Goal: Task Accomplishment & Management: Manage account settings

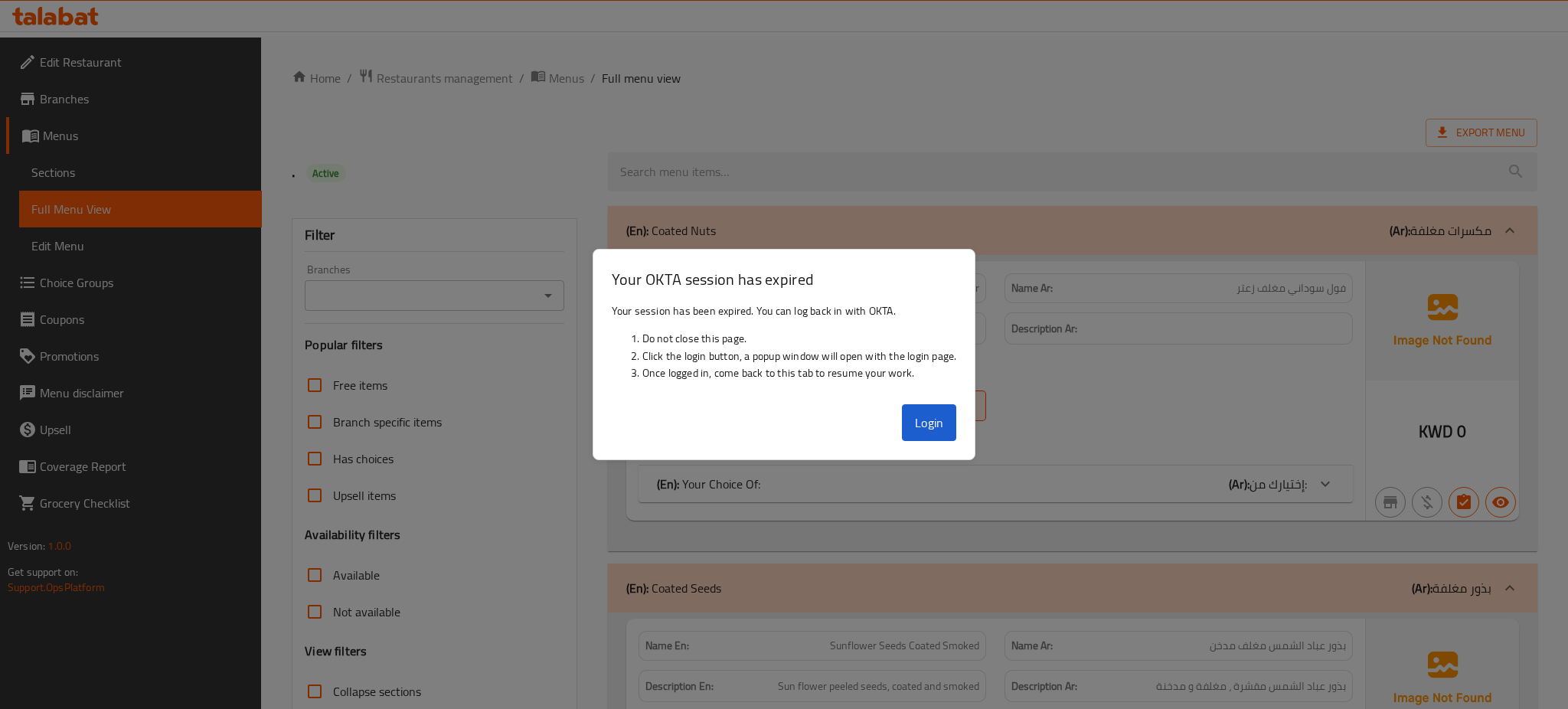
click at [1182, 92] on div at bounding box center [784, 354] width 1568 height 709
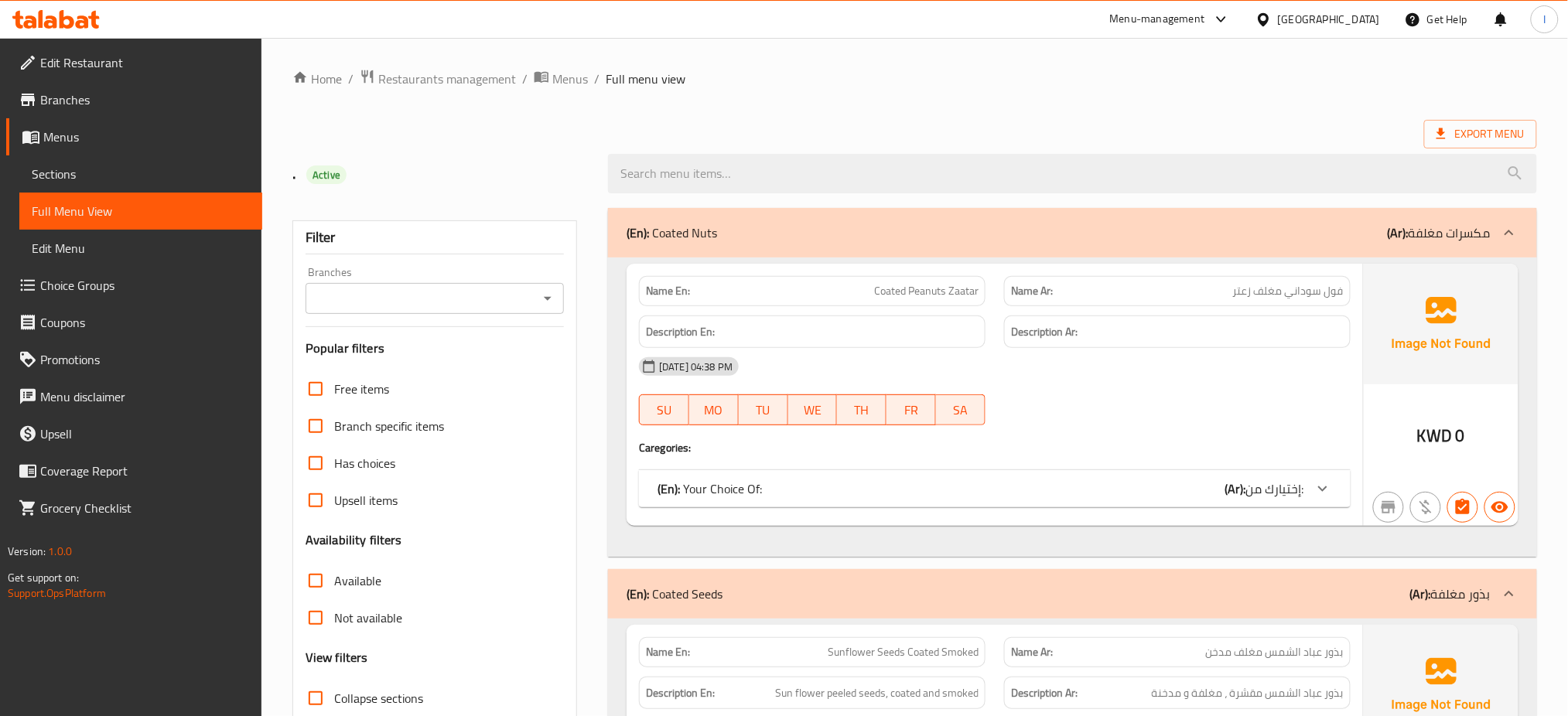
click at [1353, 13] on div "Kuwait" at bounding box center [1329, 19] width 102 height 17
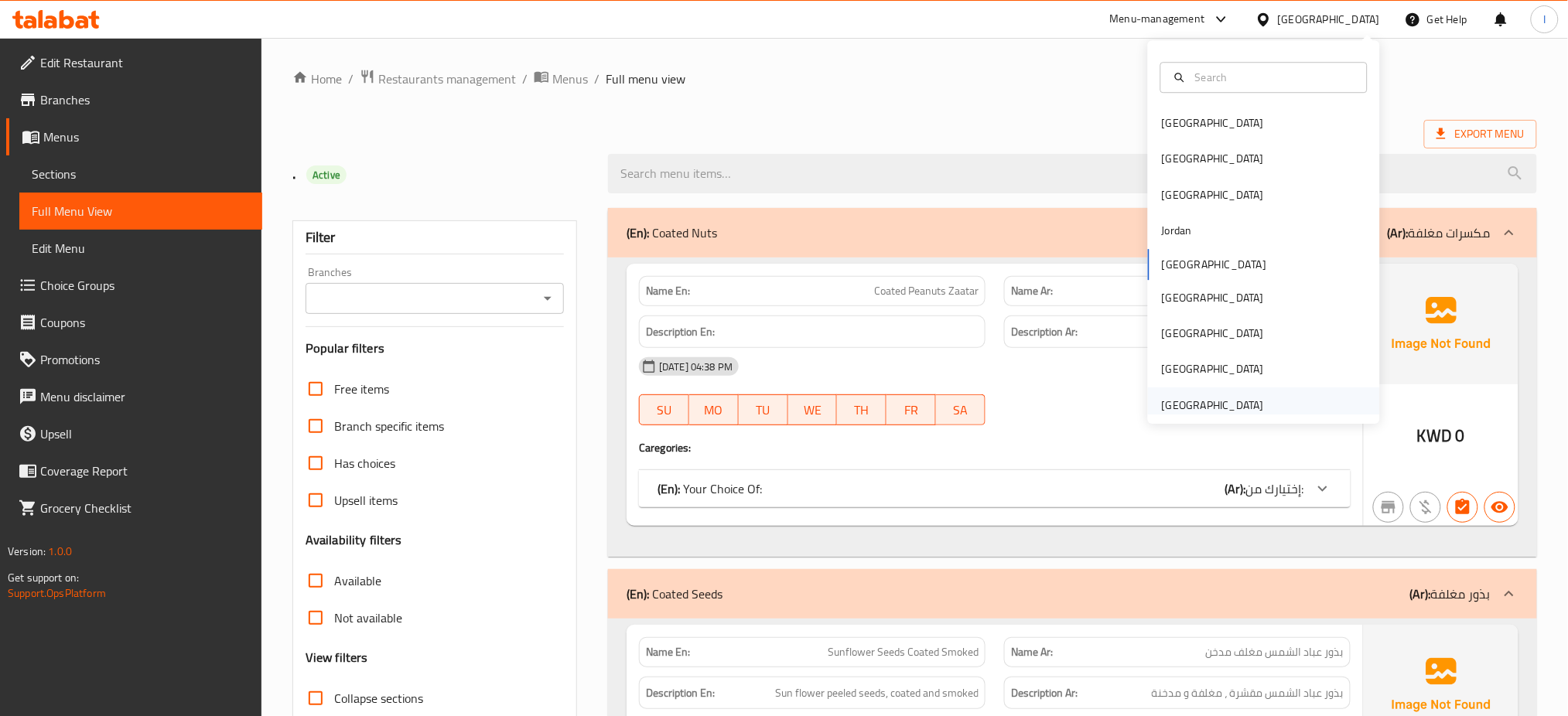
click at [1186, 401] on div "[GEOGRAPHIC_DATA]" at bounding box center [1213, 405] width 102 height 17
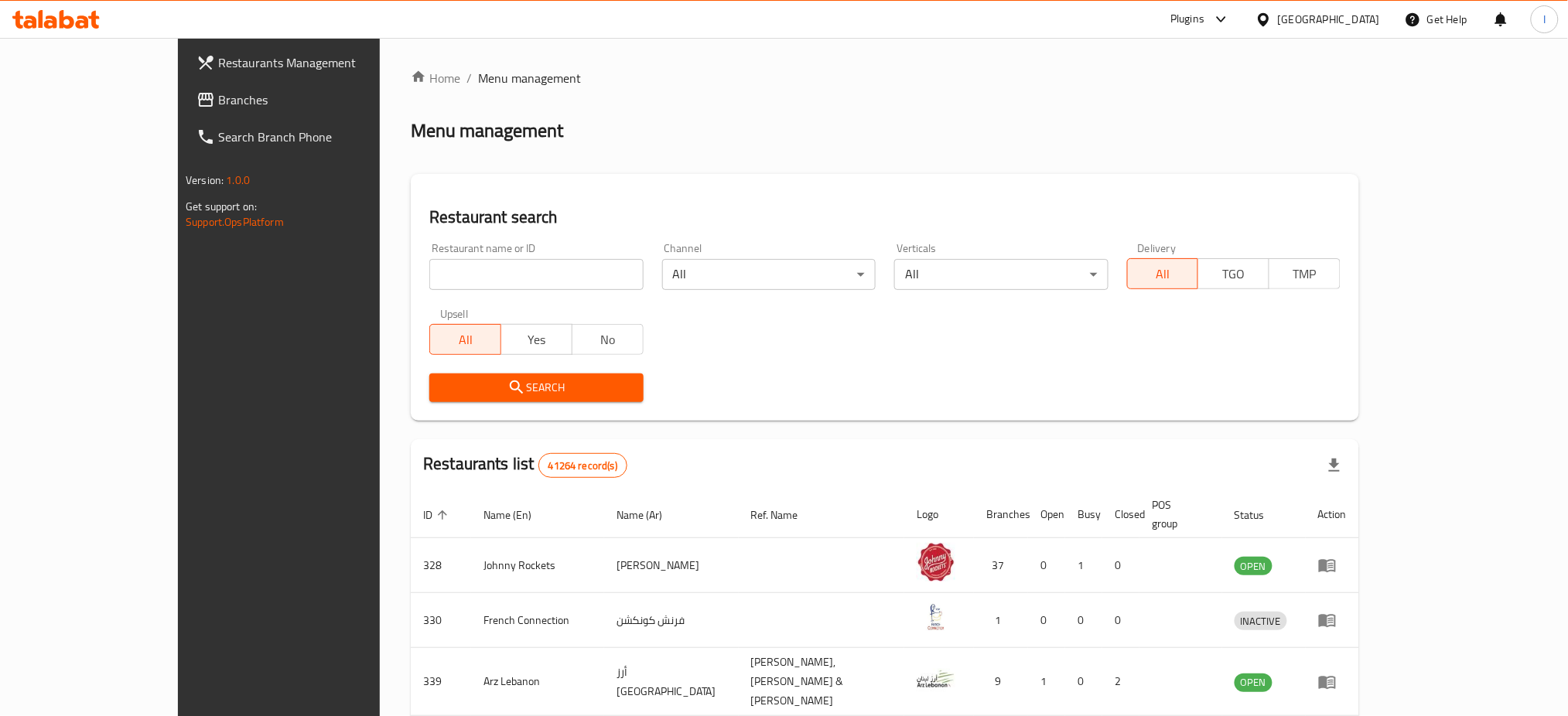
click at [430, 282] on input "search" at bounding box center [537, 274] width 214 height 31
paste input "15789"
type input "15789"
click at [442, 383] on span "Search" at bounding box center [536, 388] width 188 height 19
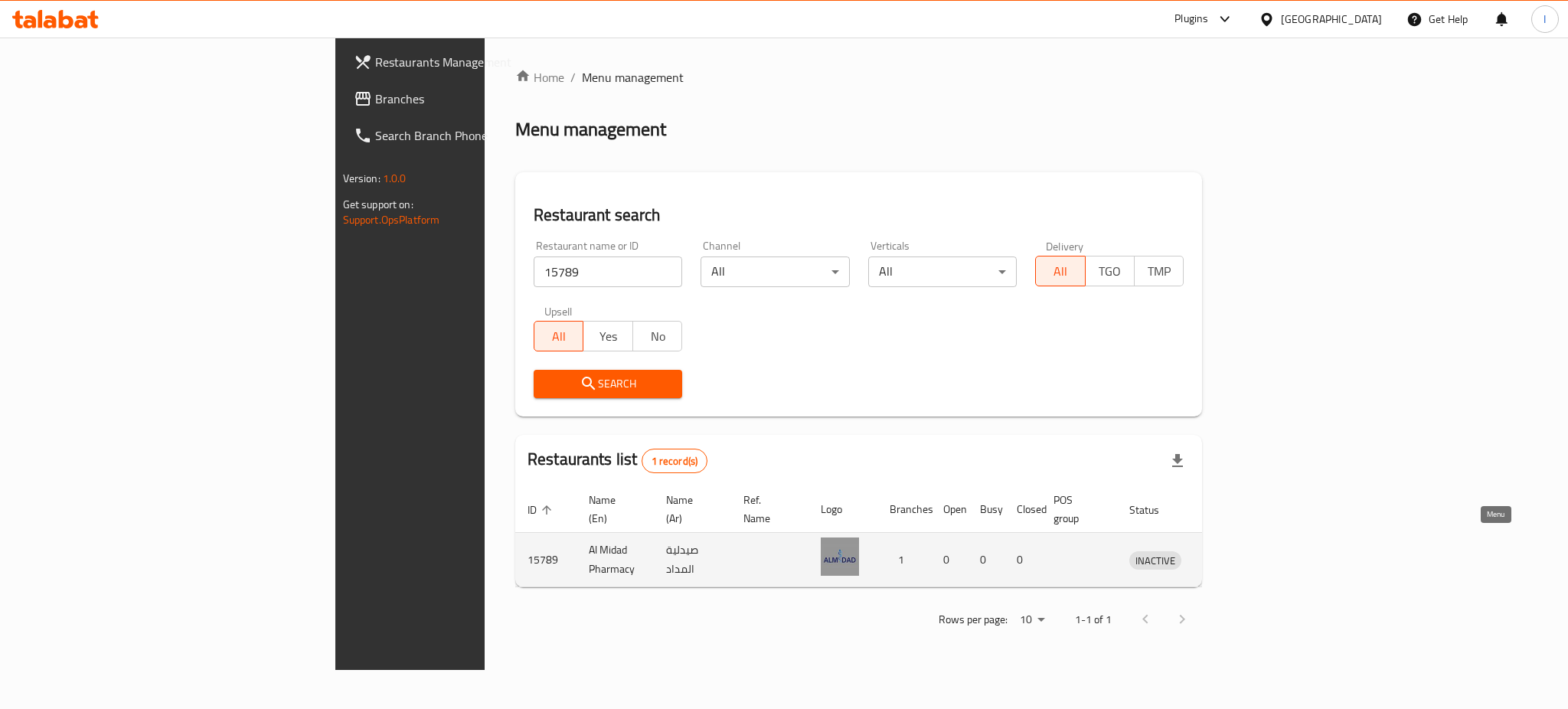
click at [1230, 554] on icon "enhanced table" at bounding box center [1221, 561] width 17 height 13
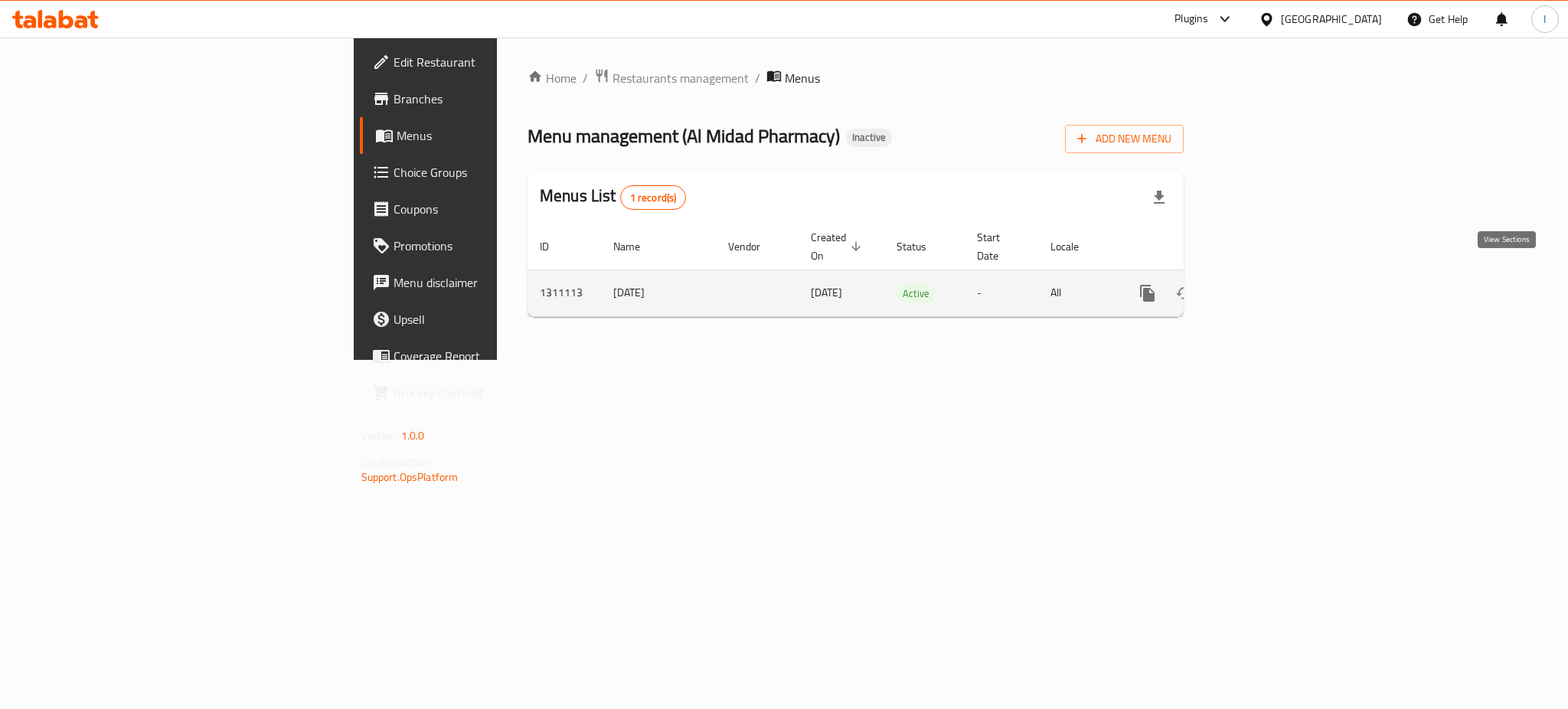
click at [1267, 284] on icon "enhanced table" at bounding box center [1258, 293] width 19 height 19
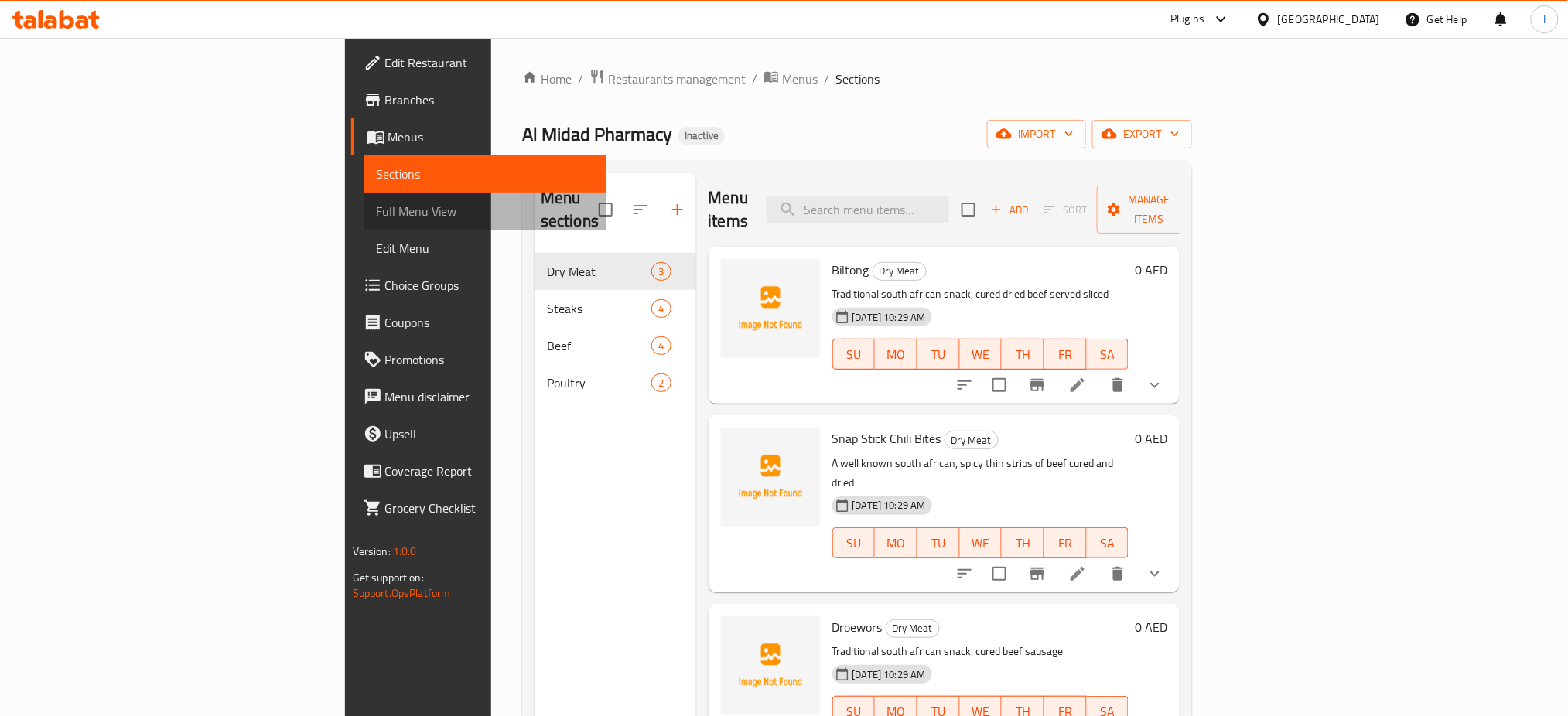
click at [377, 215] on span "Full Menu View" at bounding box center [485, 211] width 218 height 19
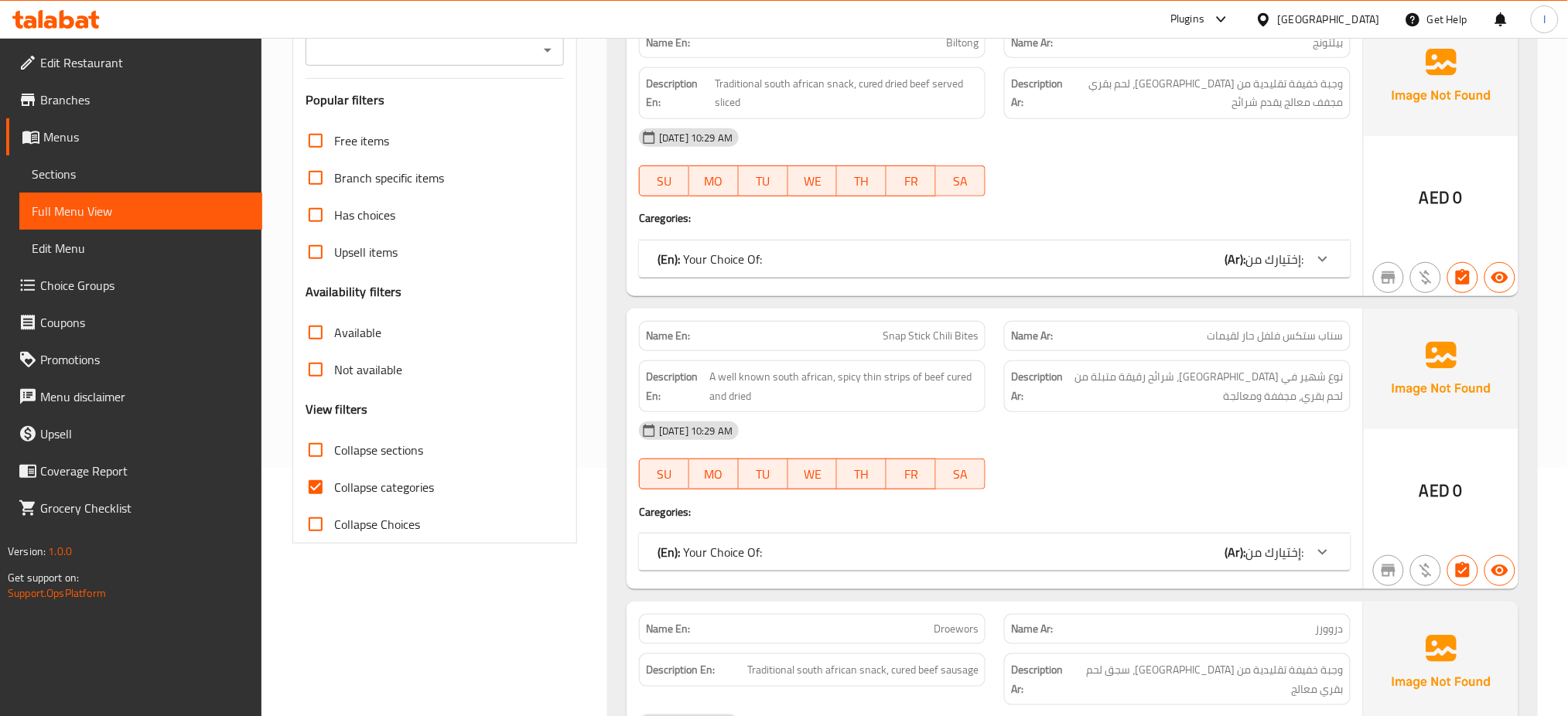
scroll to position [248, 0]
click at [315, 487] on input "Collapse categories" at bounding box center [315, 487] width 37 height 37
checkbox input "false"
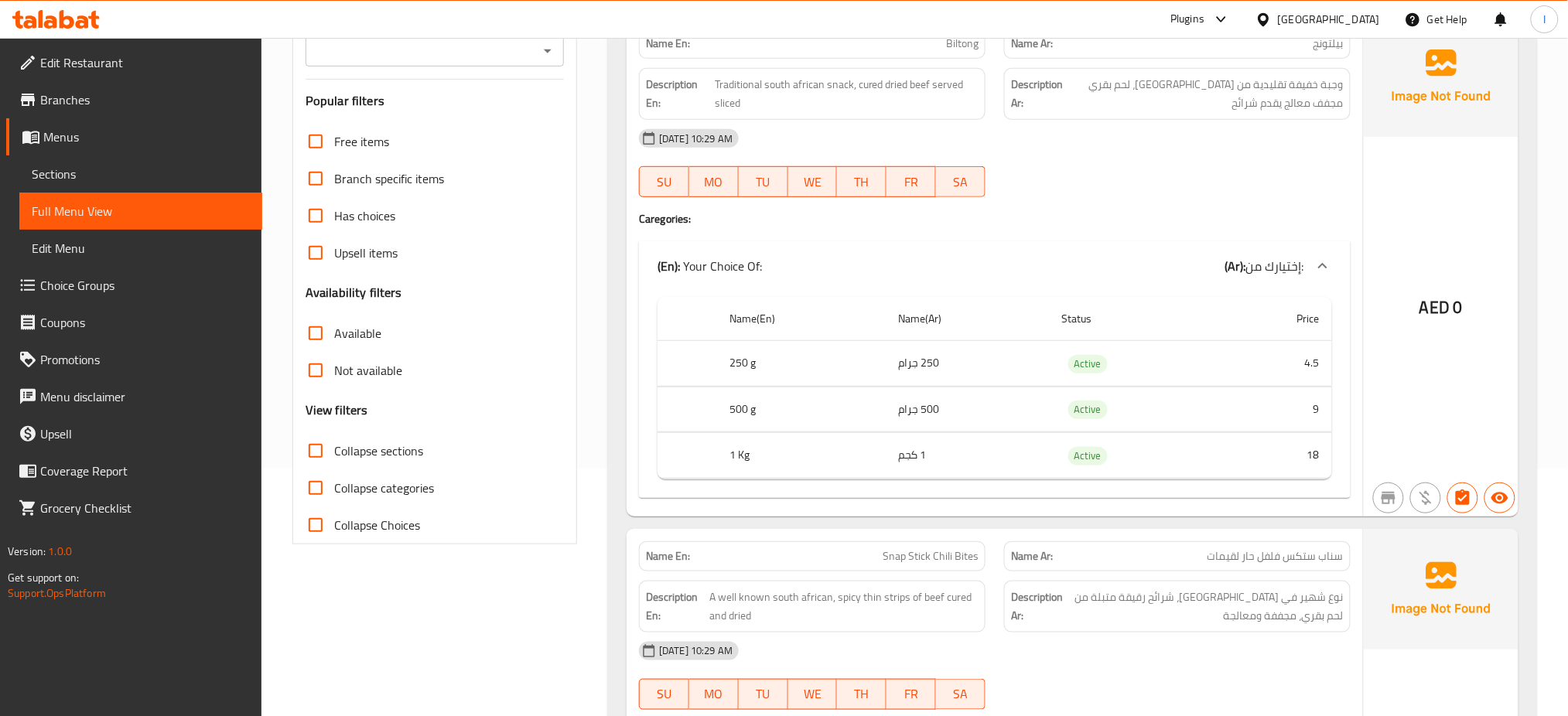
scroll to position [0, 0]
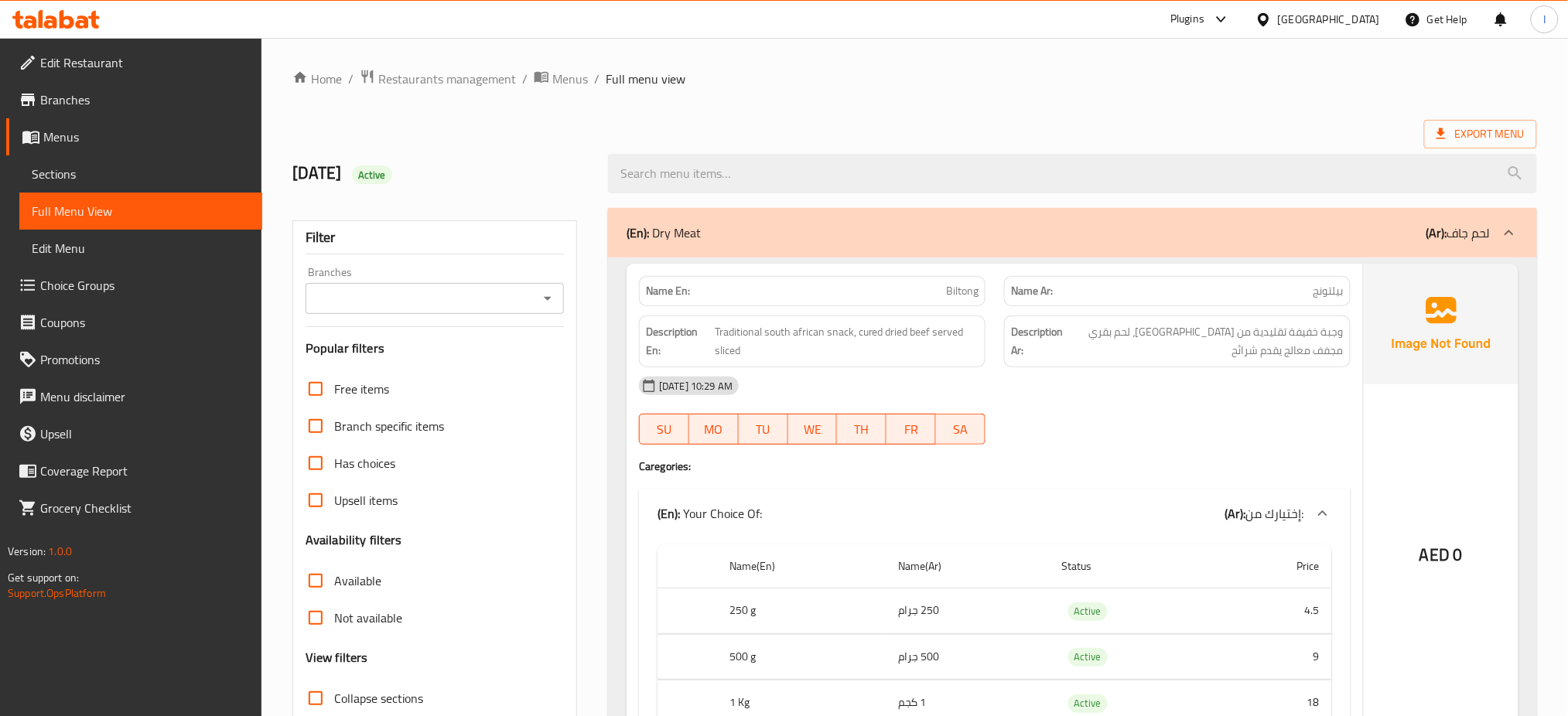
click at [750, 81] on ol "Home / Restaurants management / Menus / Full menu view" at bounding box center [914, 79] width 1244 height 20
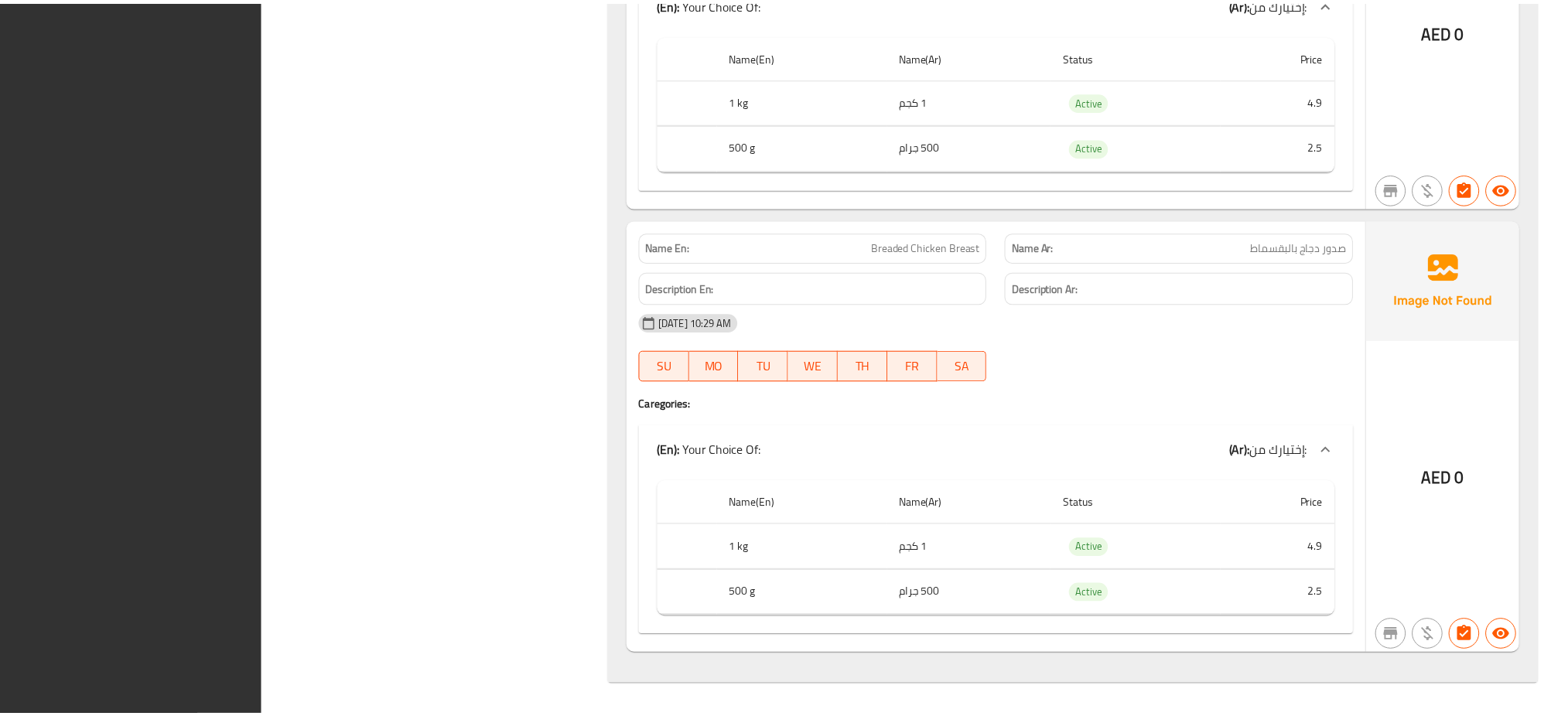
scroll to position [6163, 0]
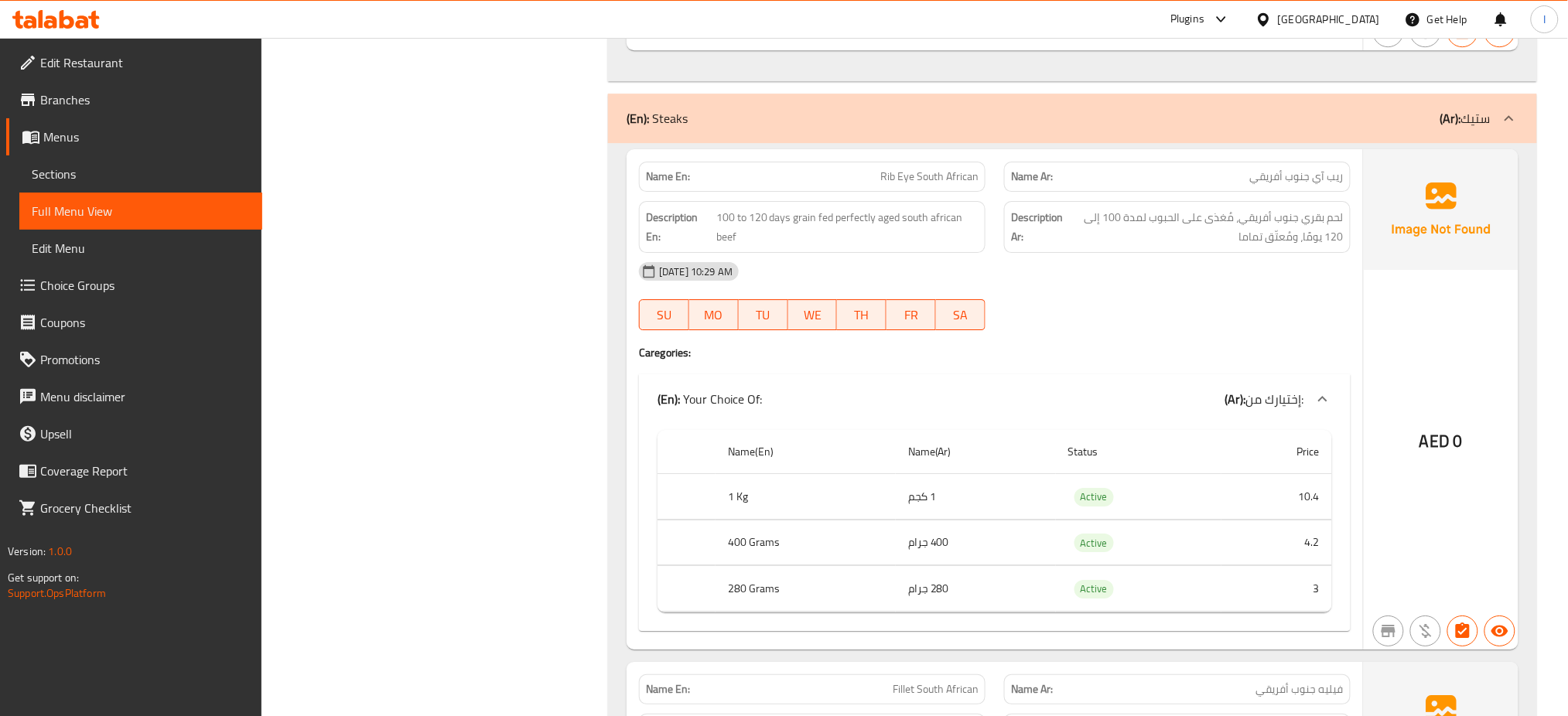
scroll to position [1742, 0]
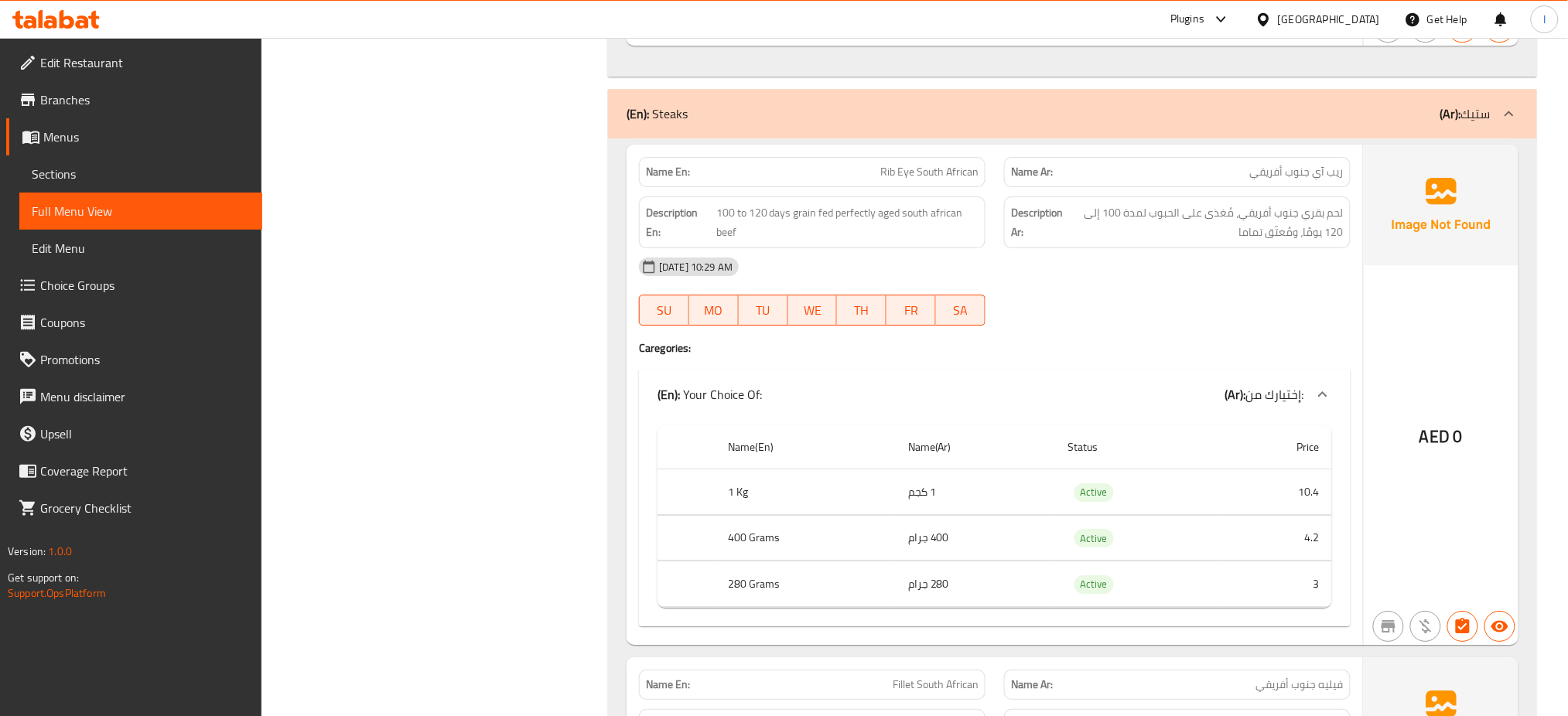
drag, startPoint x: 1225, startPoint y: 333, endPoint x: 1226, endPoint y: 315, distance: 18.0
click at [1226, 315] on div "11-09-2025 10:29 AM SU MO TU WE TH FR SA" at bounding box center [995, 291] width 731 height 87
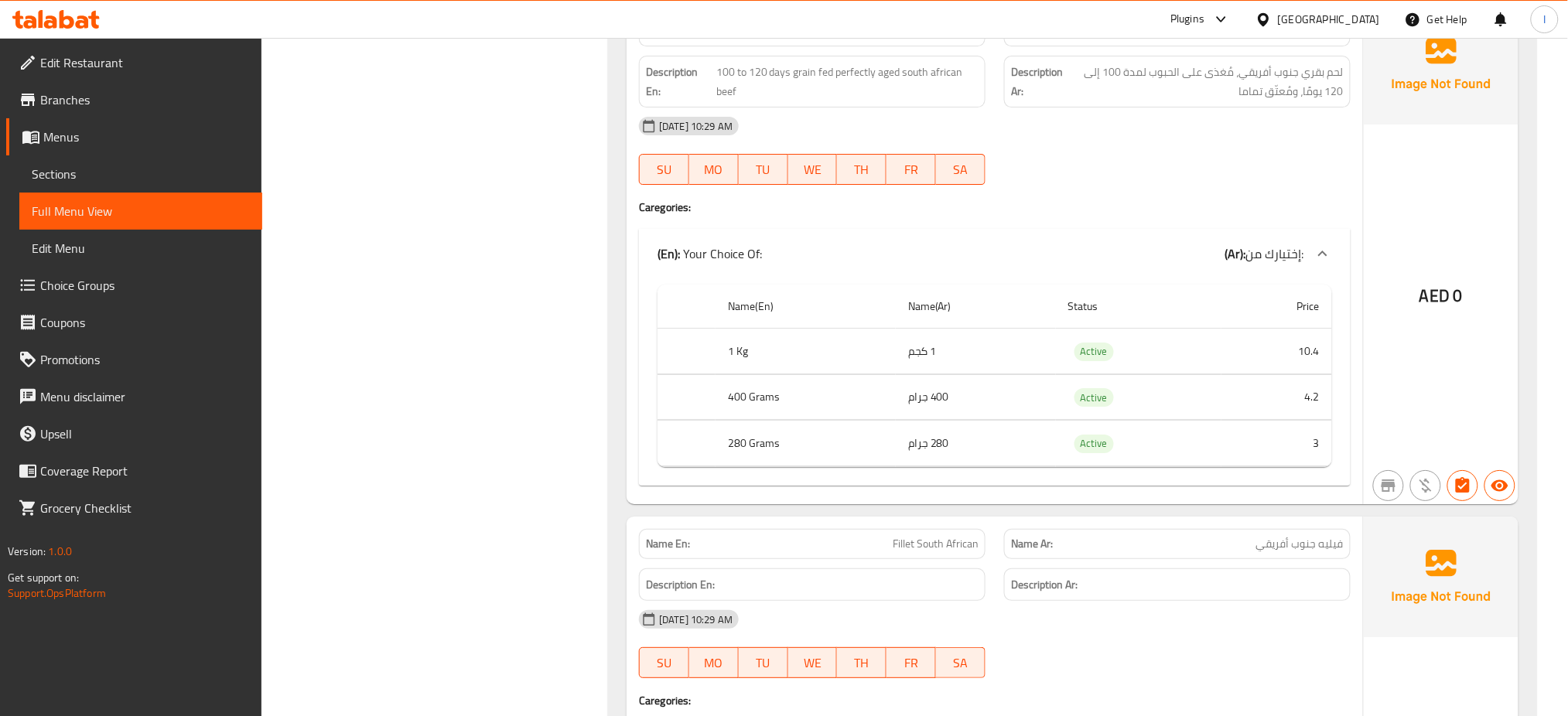
scroll to position [1900, 0]
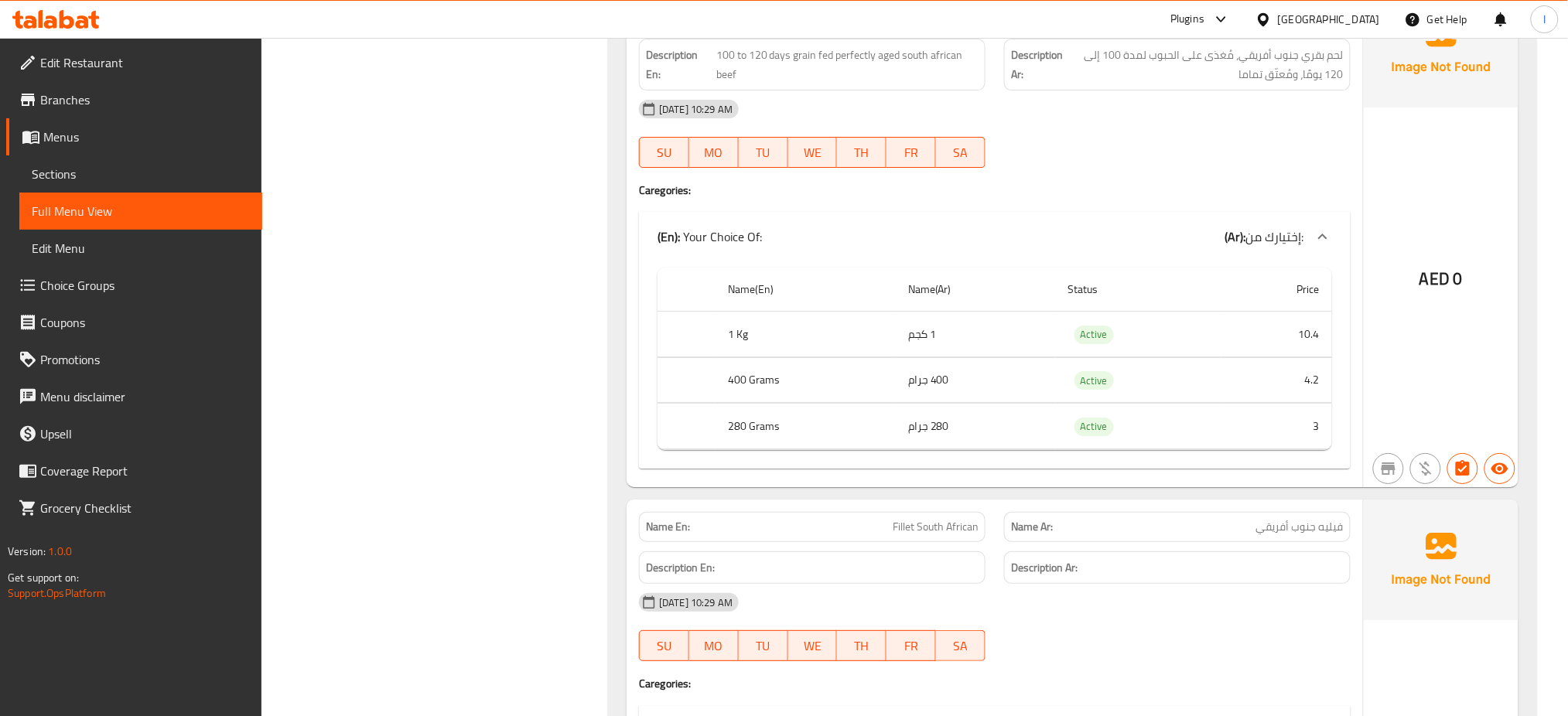
drag, startPoint x: 1062, startPoint y: 224, endPoint x: 1063, endPoint y: 185, distance: 39.0
click at [1063, 185] on div "Name En: Rib Eye South African Name Ar: ريب آي جنوب أفريقي Description En: 100 …" at bounding box center [995, 236] width 736 height 500
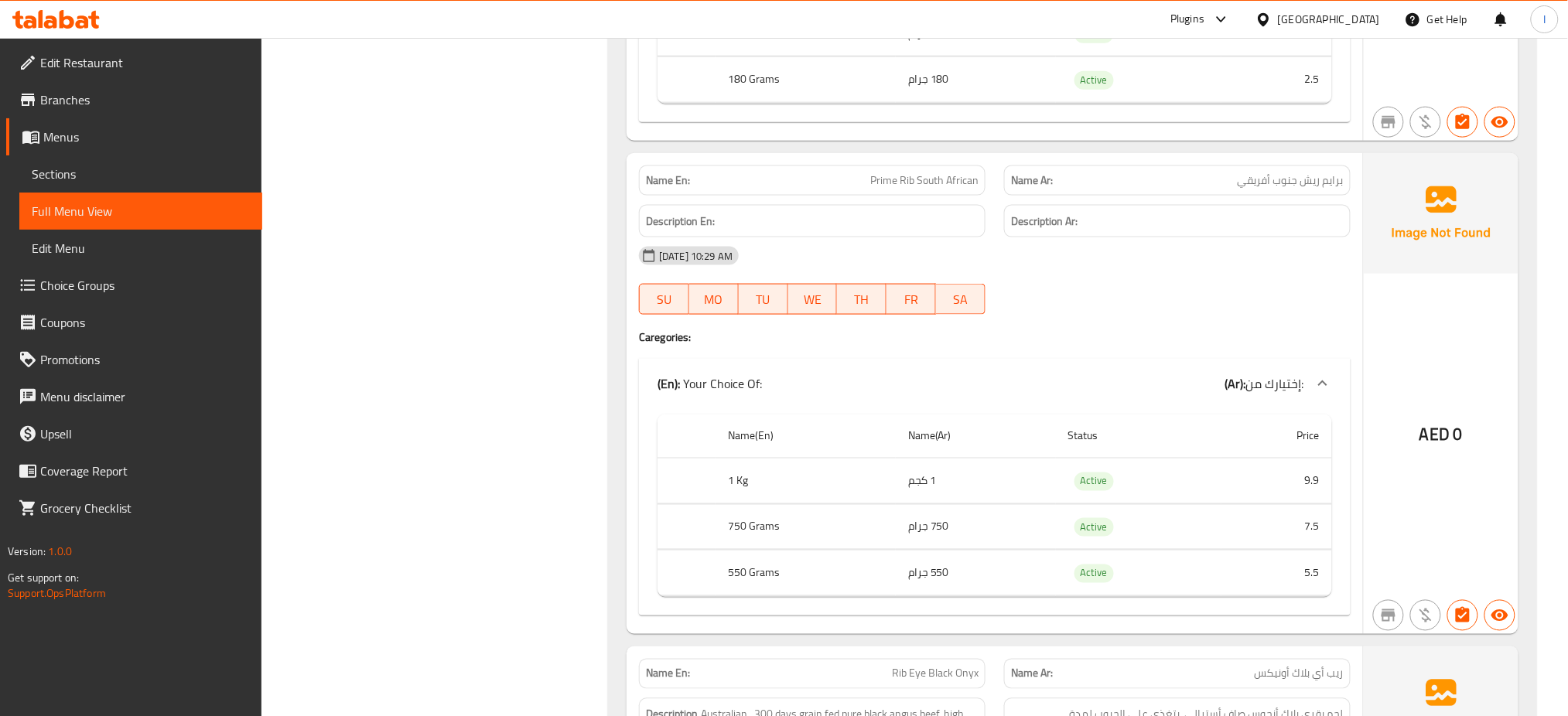
scroll to position [2786, 0]
click at [874, 251] on div "11-09-2025 10:29 AM" at bounding box center [995, 254] width 731 height 37
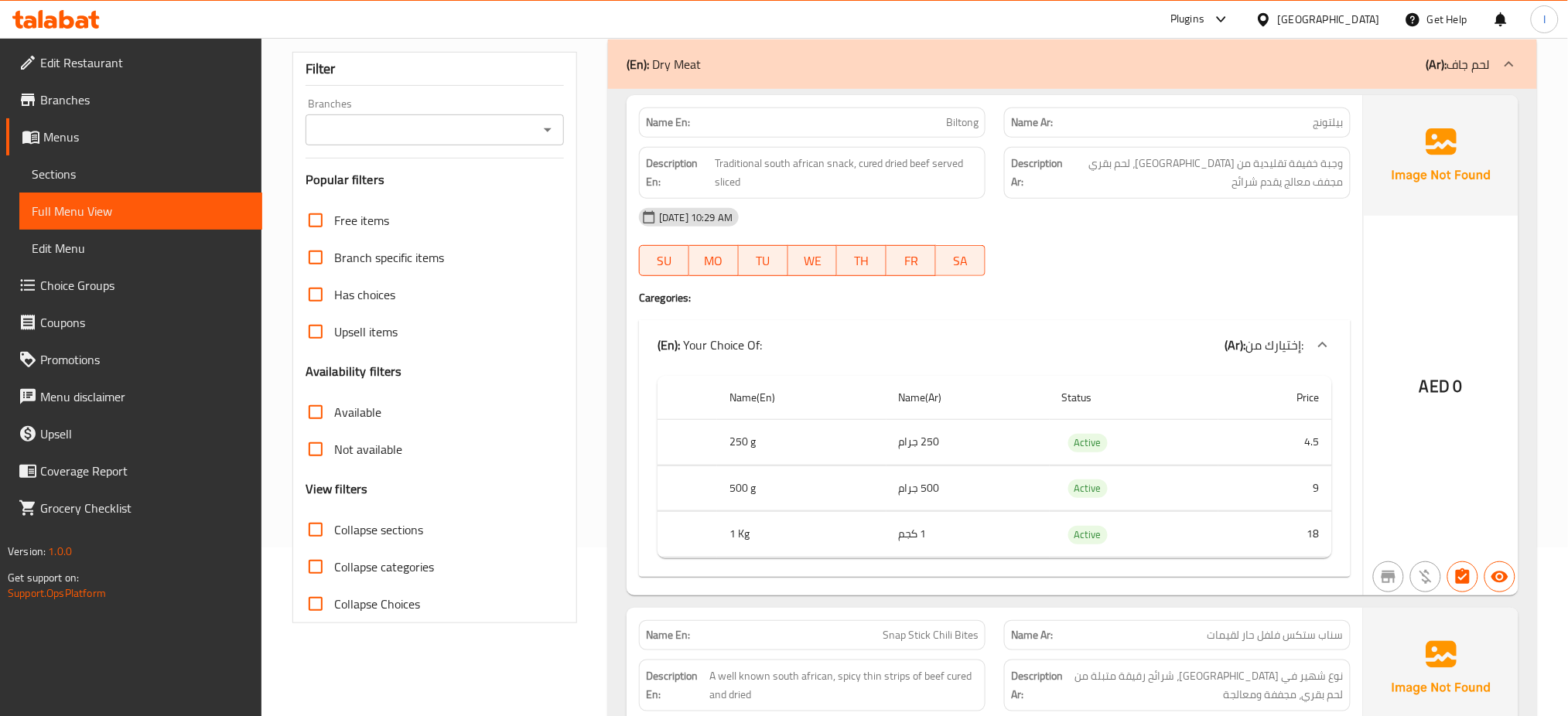
scroll to position [0, 0]
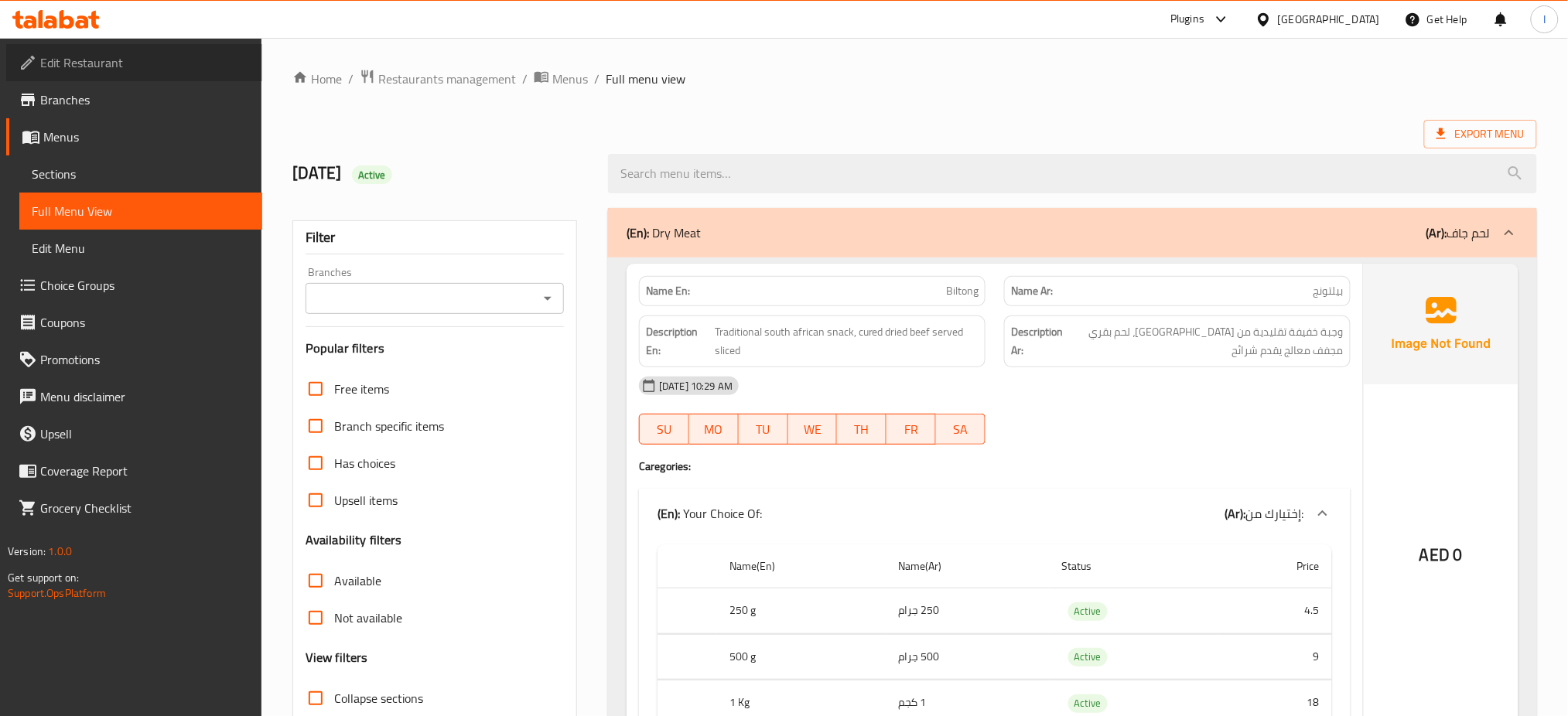
click at [97, 60] on span "Edit Restaurant" at bounding box center [145, 62] width 209 height 19
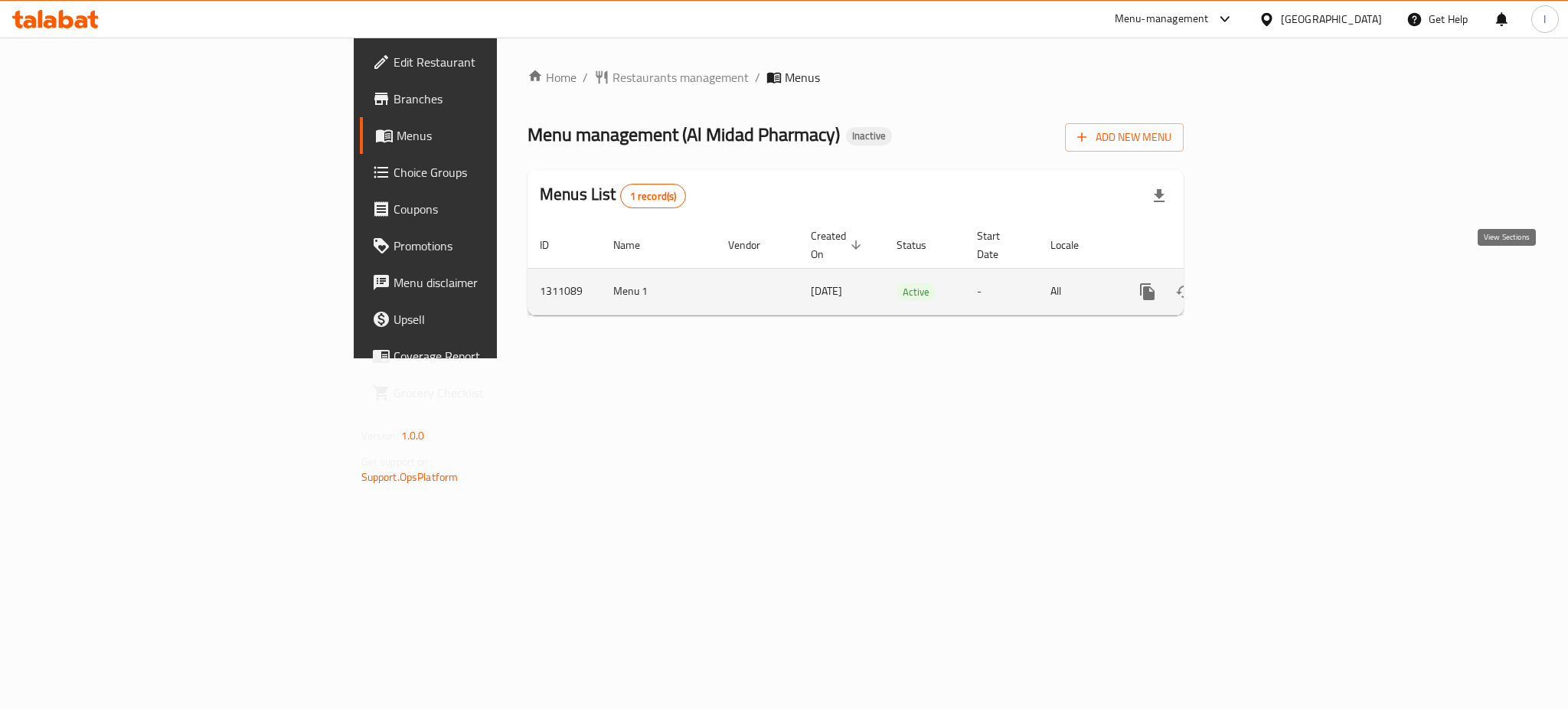
click at [1276, 286] on link "enhanced table" at bounding box center [1257, 291] width 37 height 37
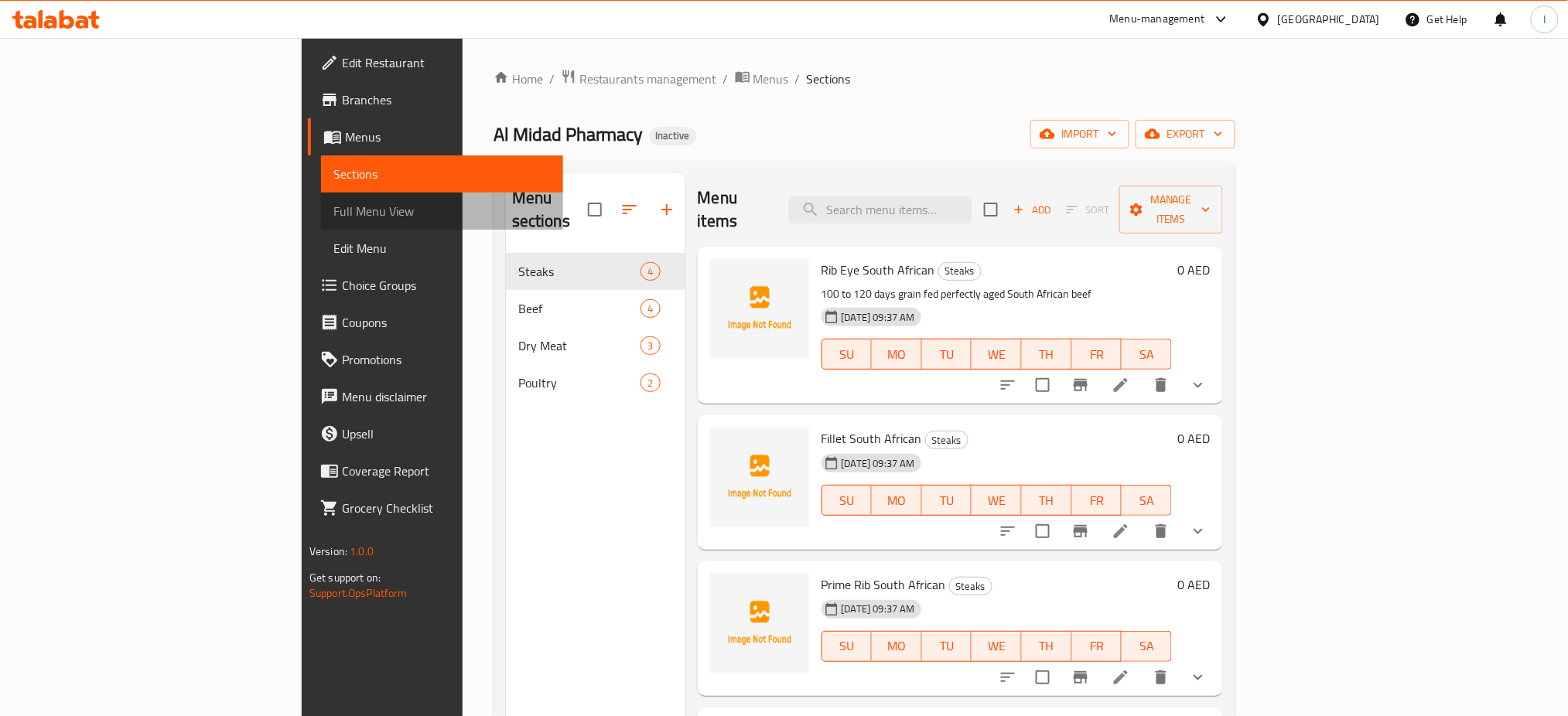
click at [333, 209] on span "Full Menu View" at bounding box center [442, 211] width 218 height 19
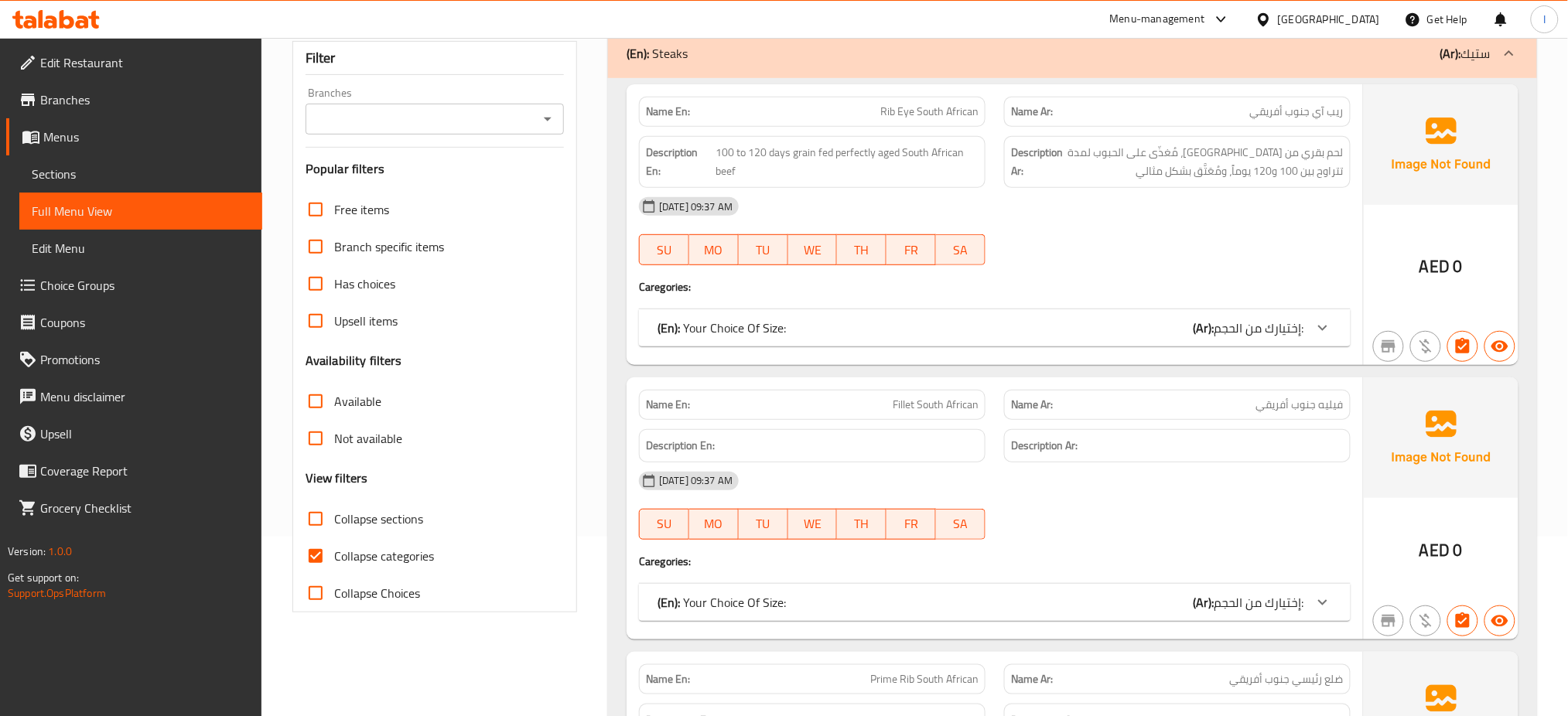
scroll to position [180, 0]
click at [310, 554] on input "Collapse categories" at bounding box center [315, 554] width 37 height 37
checkbox input "false"
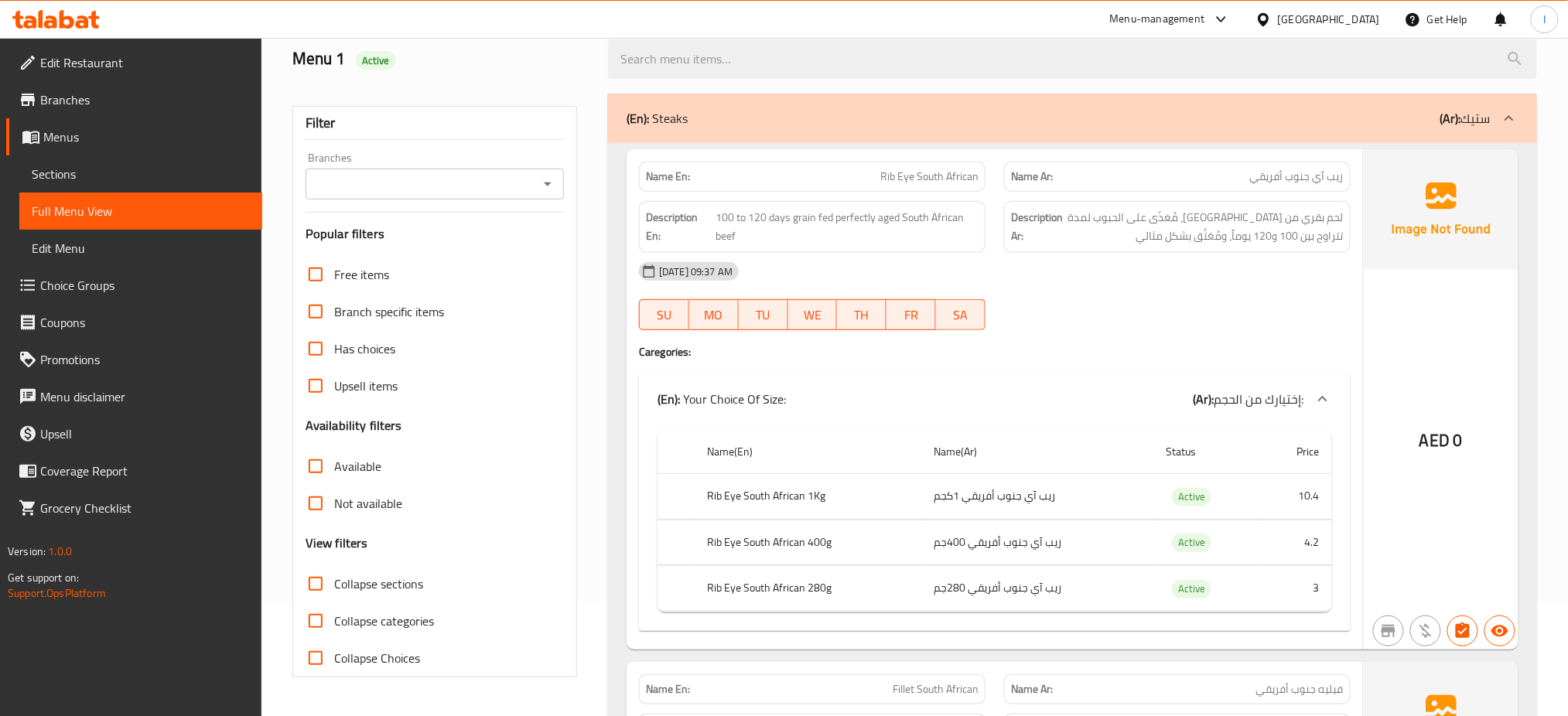
scroll to position [0, 0]
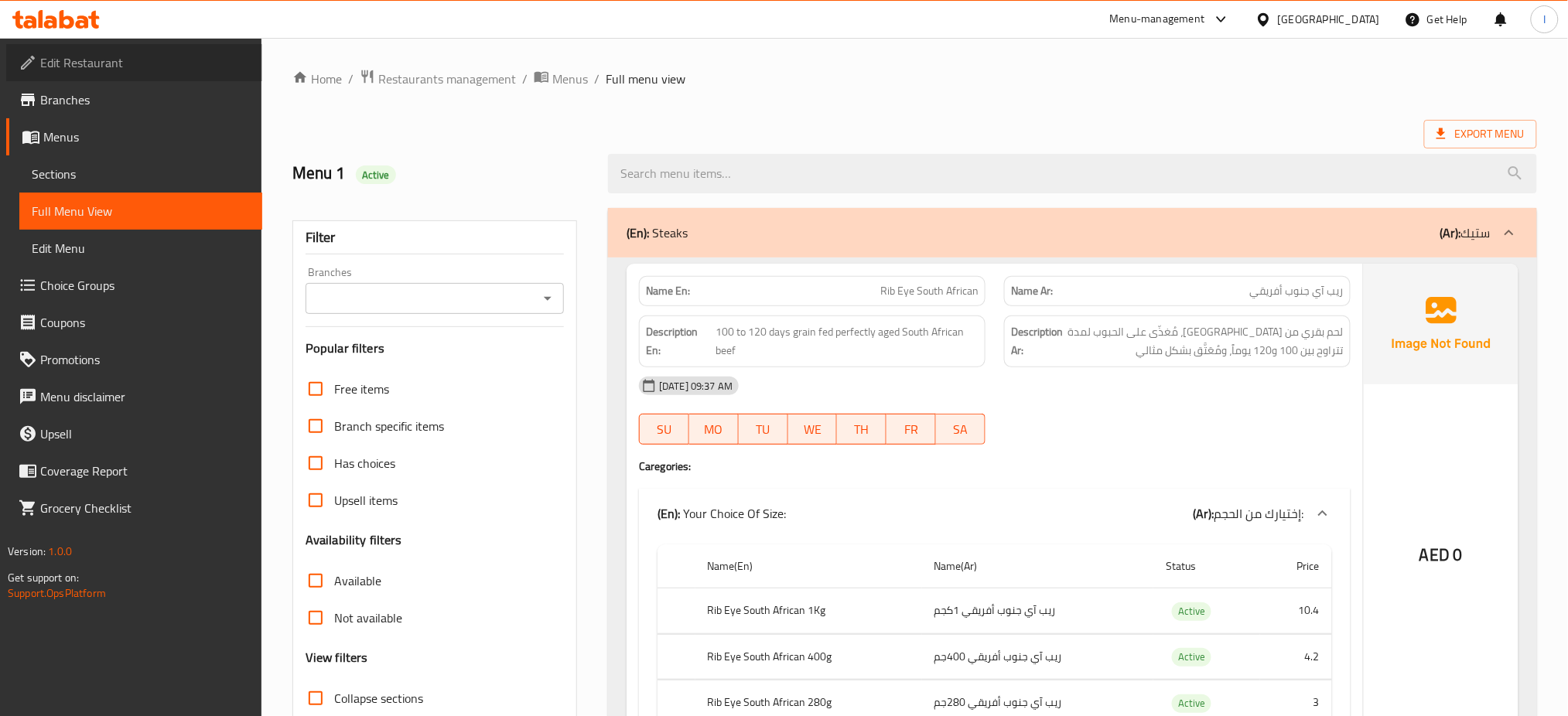
click at [99, 61] on span "Edit Restaurant" at bounding box center [145, 62] width 209 height 19
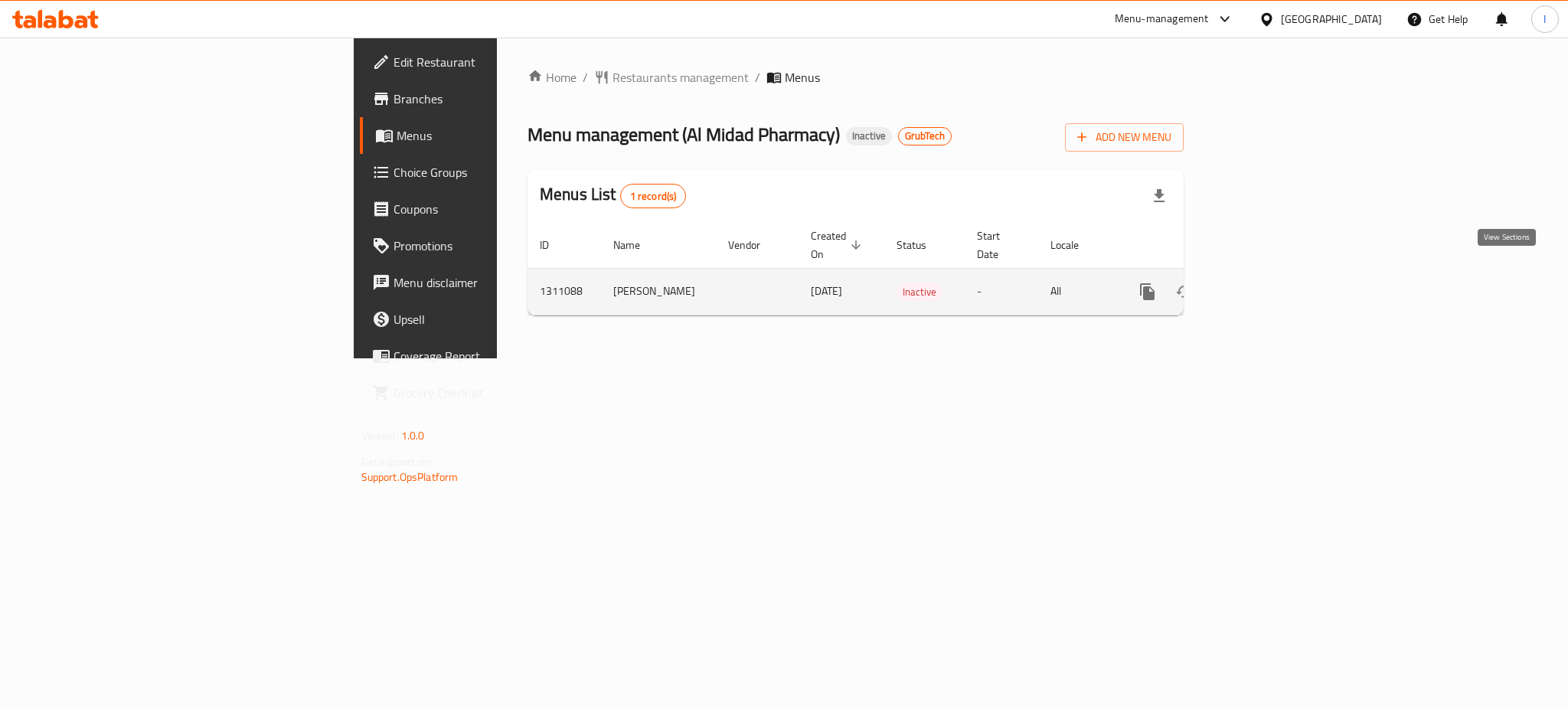
click at [1265, 285] on icon "enhanced table" at bounding box center [1258, 291] width 14 height 14
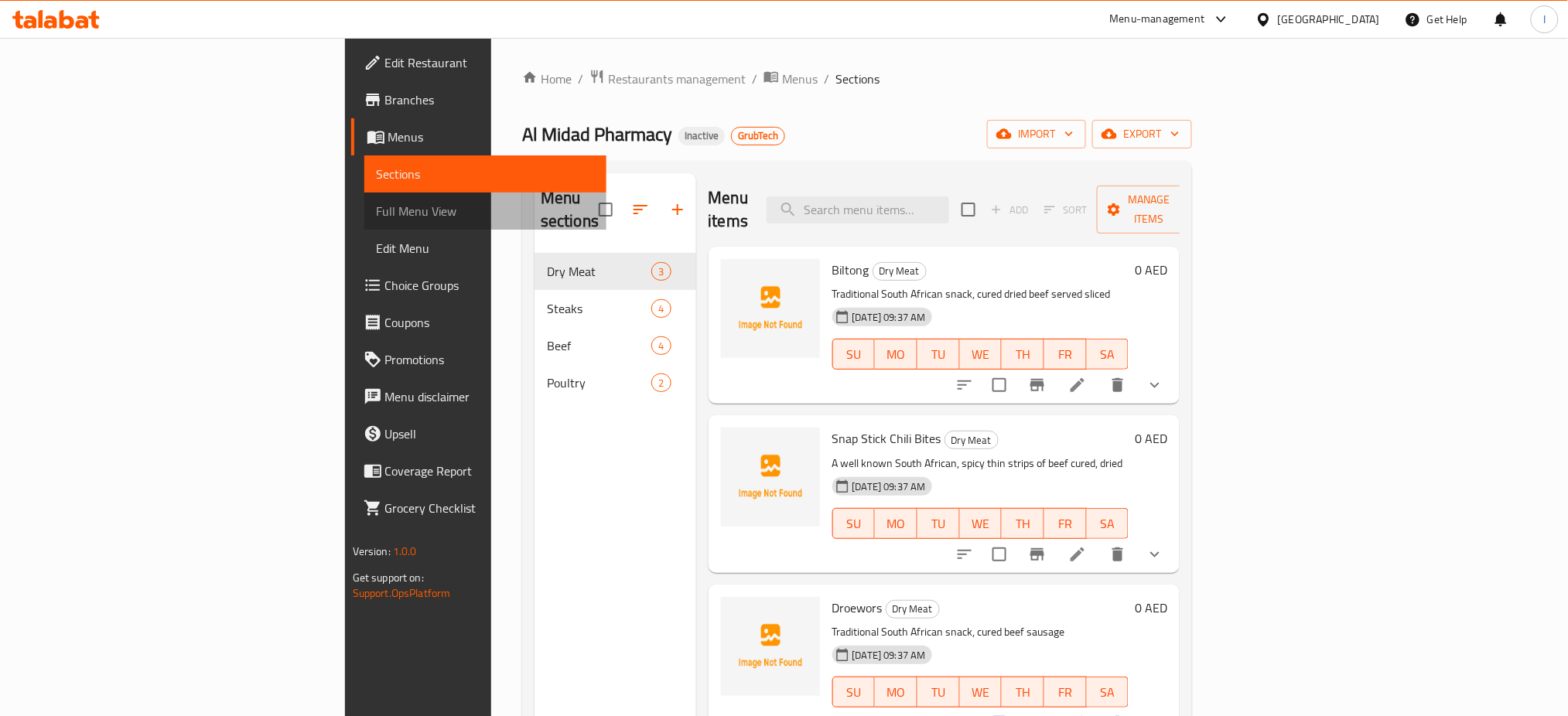
click at [377, 204] on span "Full Menu View" at bounding box center [485, 211] width 218 height 19
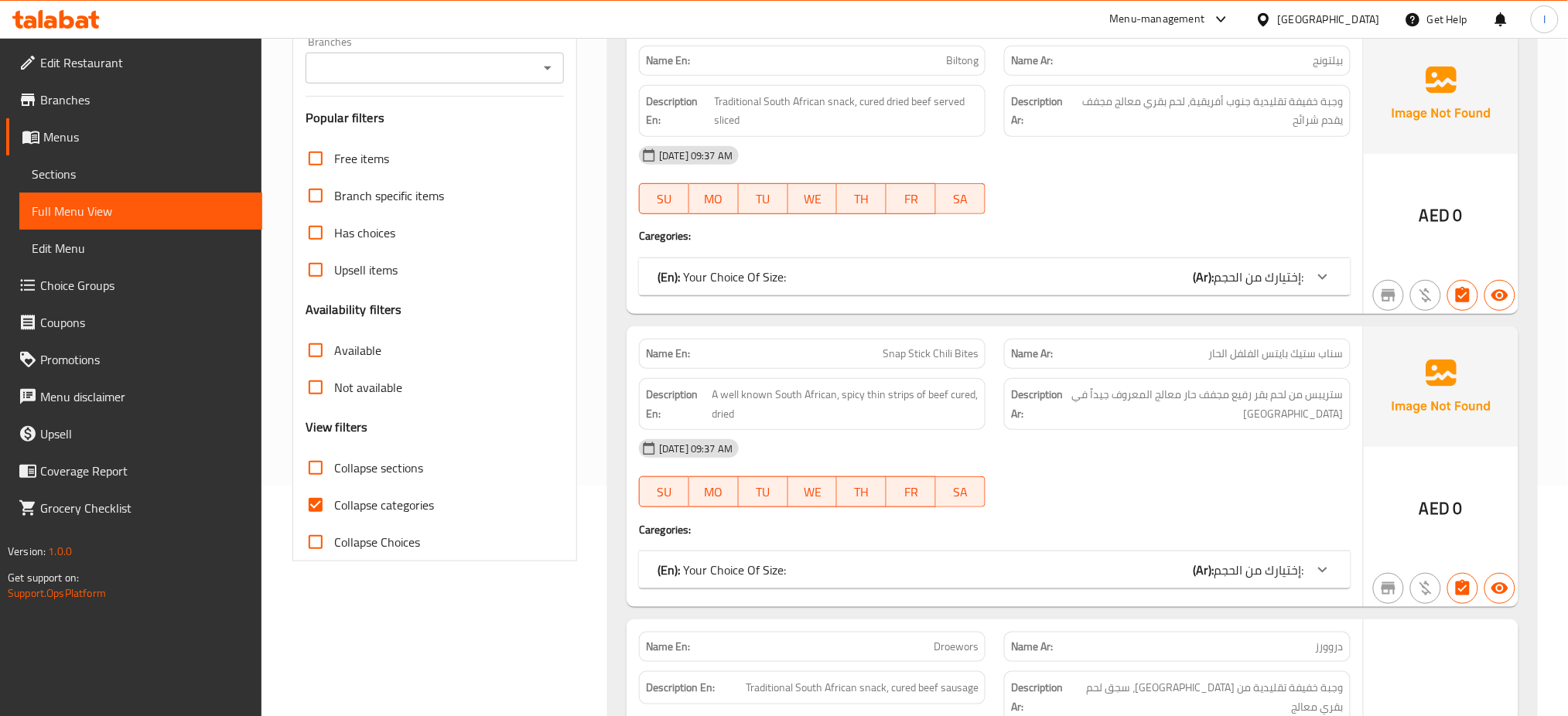
scroll to position [235, 0]
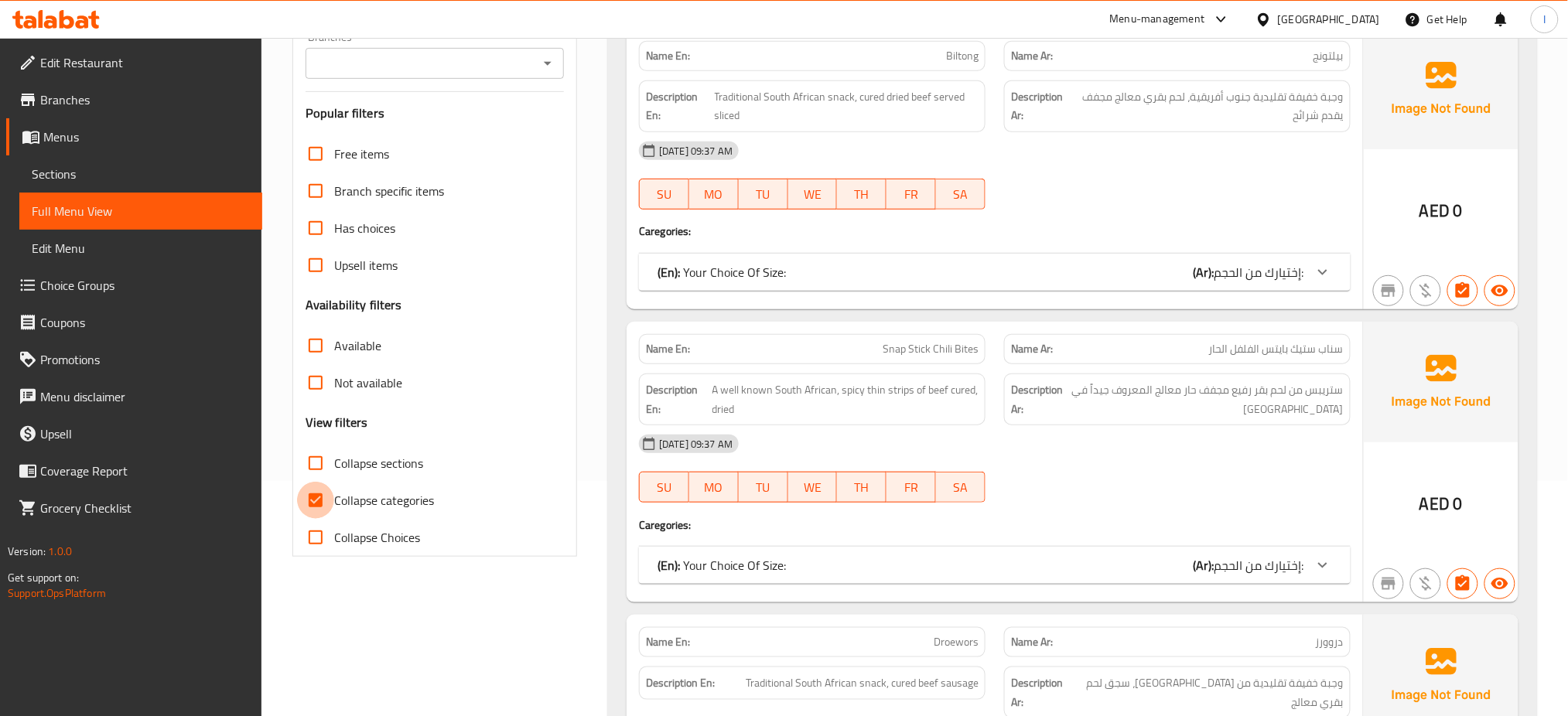
click at [309, 497] on input "Collapse categories" at bounding box center [315, 499] width 37 height 37
checkbox input "false"
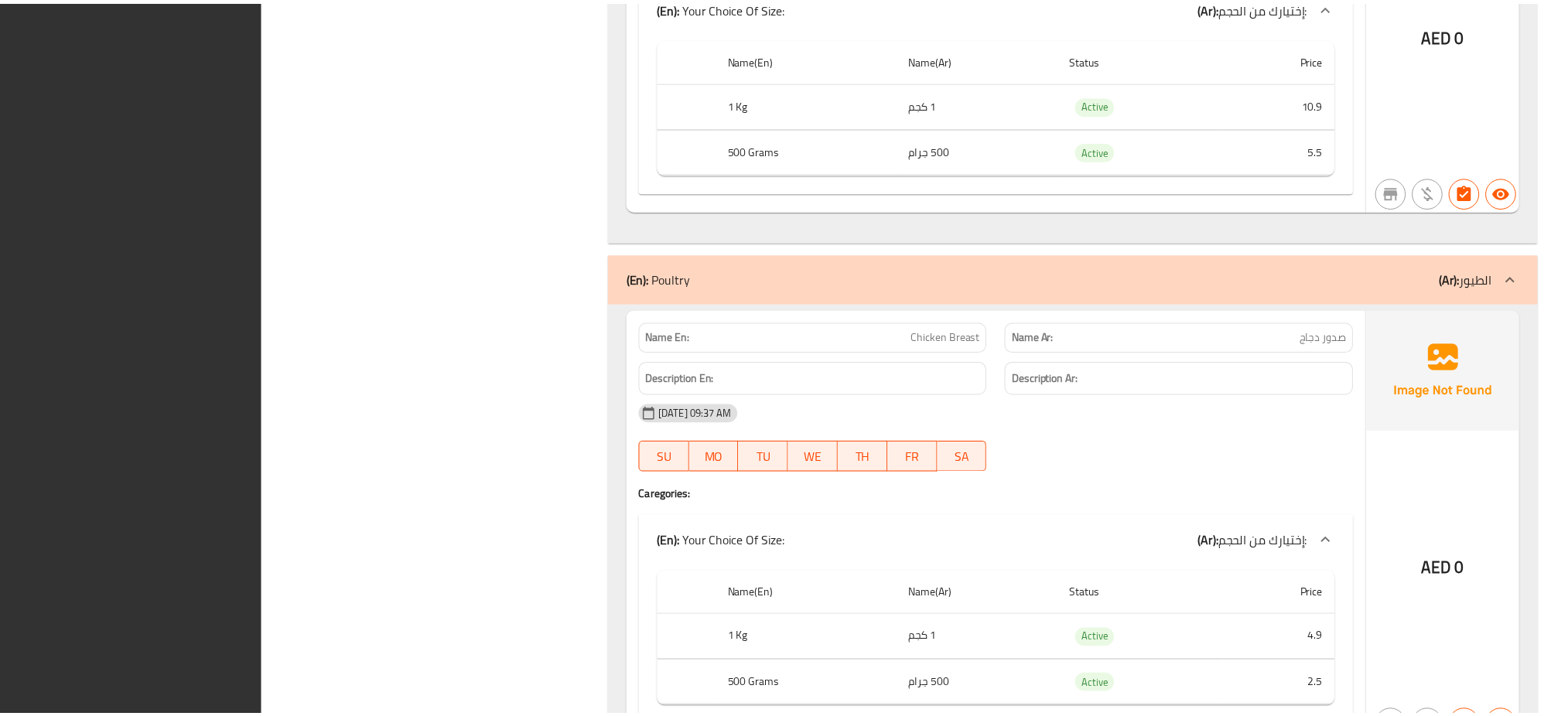
scroll to position [6144, 0]
